Goal: Browse casually: Explore the website without a specific task or goal

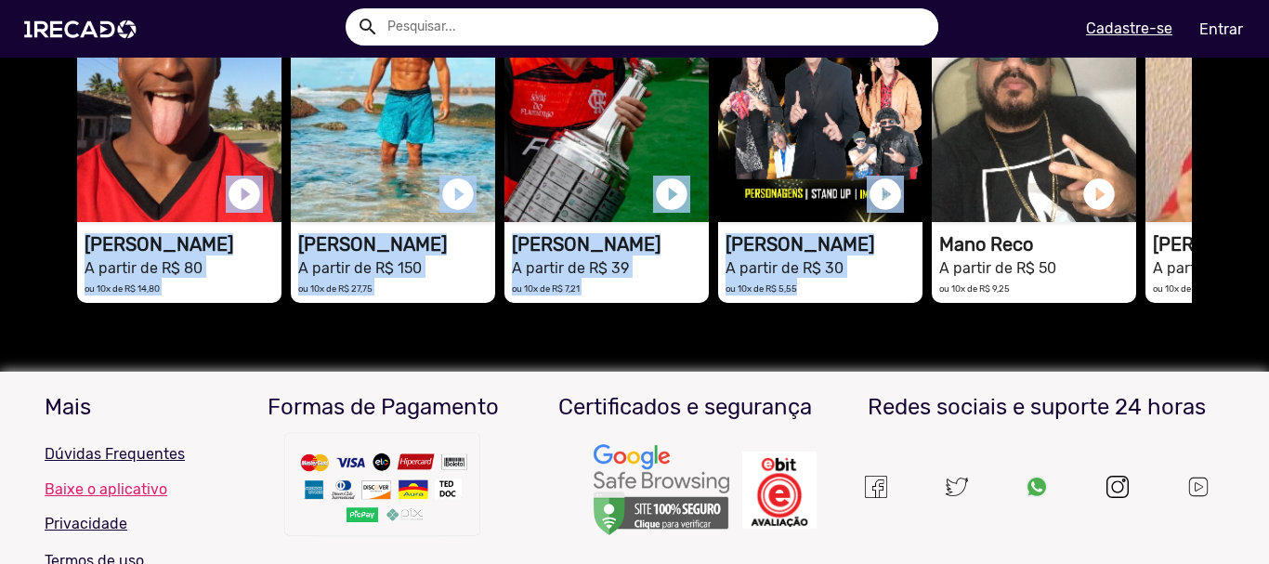
drag, startPoint x: 973, startPoint y: 337, endPoint x: 24, endPoint y: 347, distance: 948.6
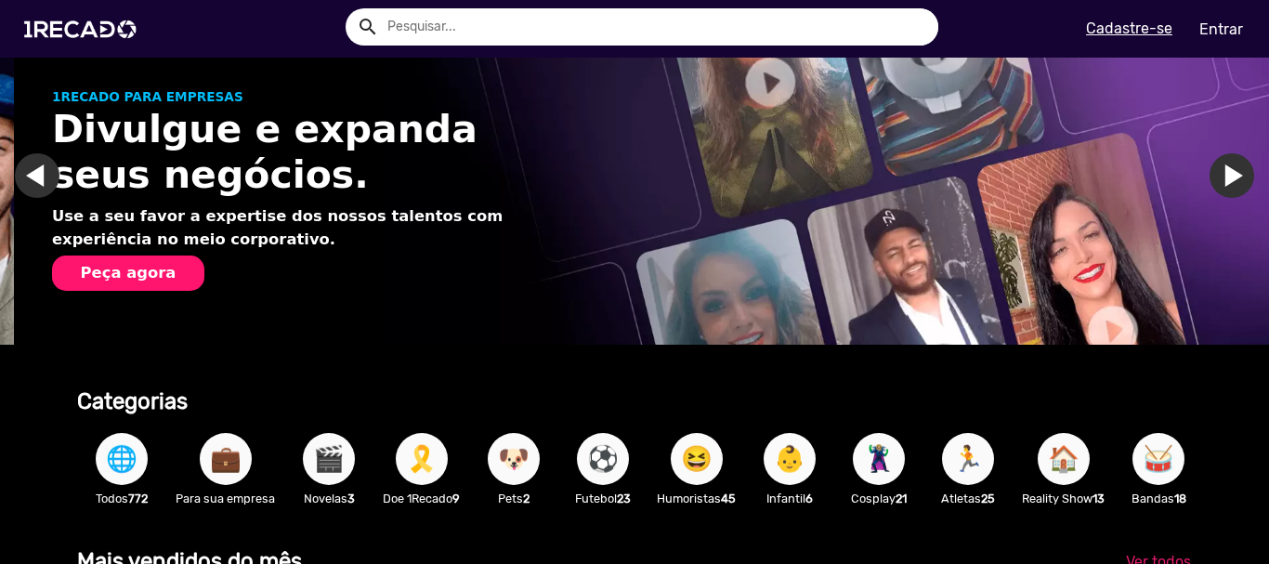
click at [245, 464] on button "💼" at bounding box center [226, 459] width 52 height 52
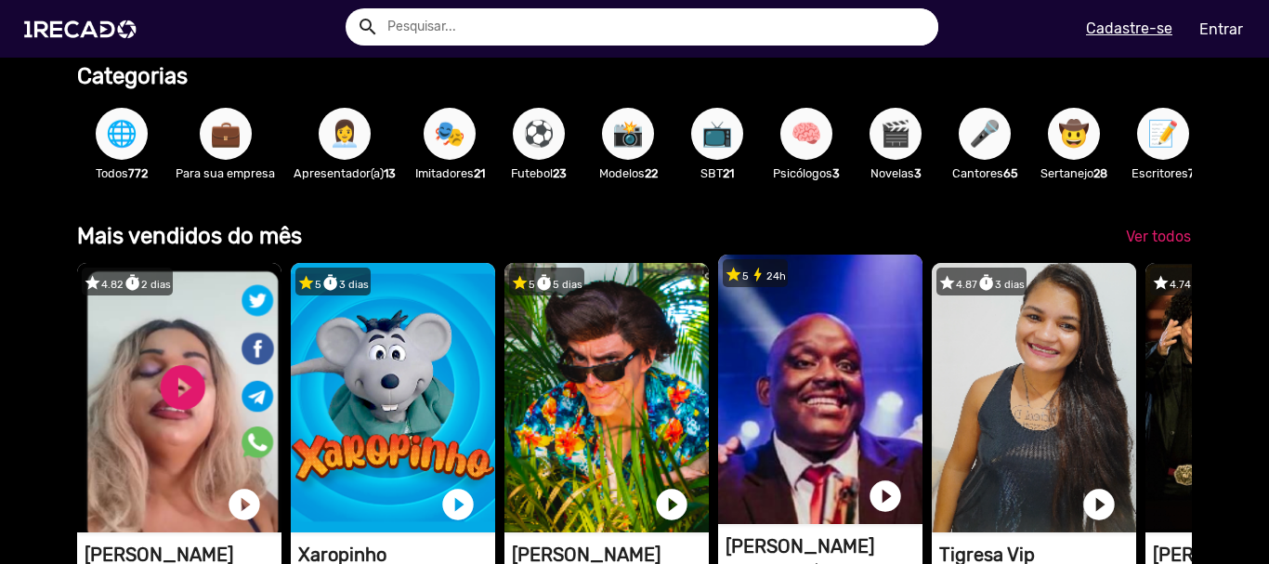
scroll to position [465, 0]
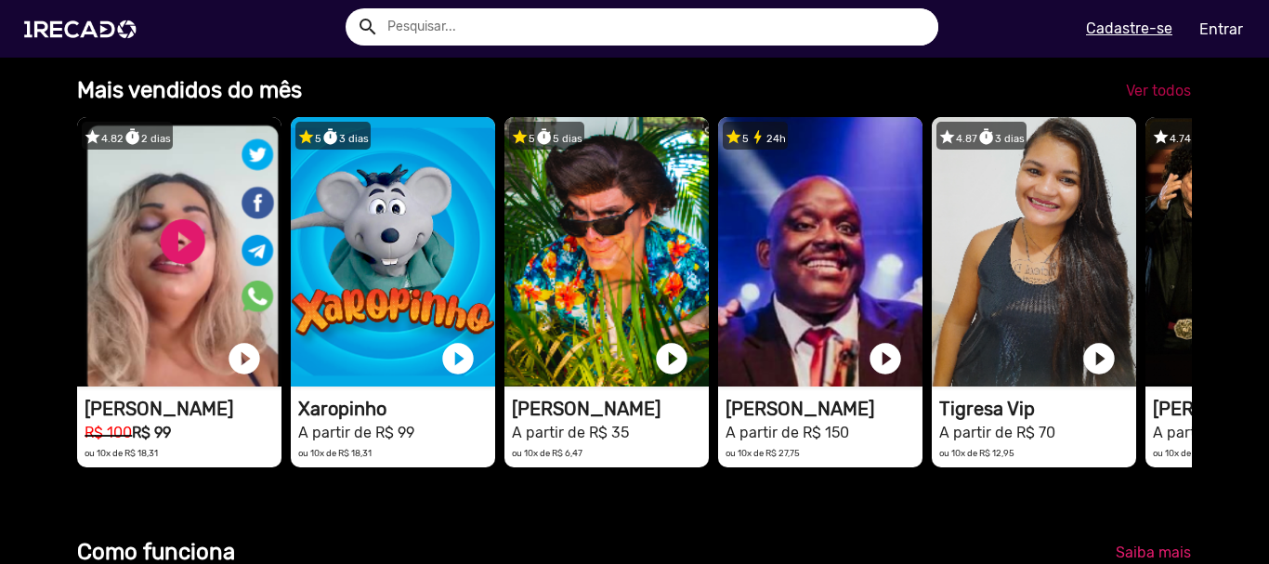
click at [1152, 96] on span "Ver todos" at bounding box center [1158, 91] width 65 height 18
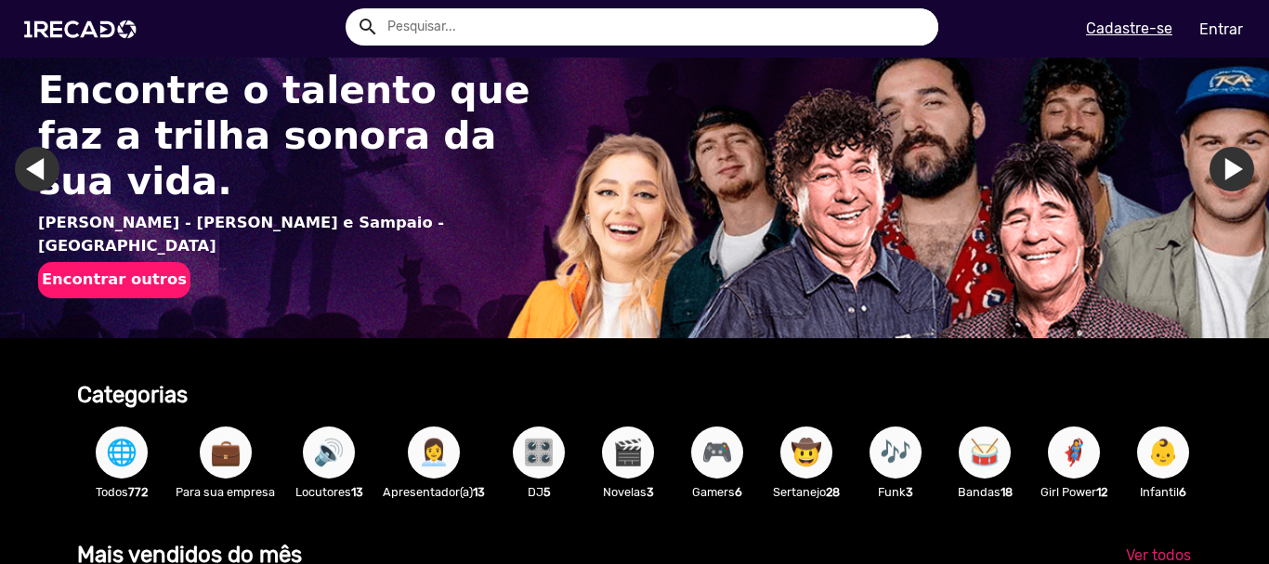
scroll to position [279, 0]
